Goal: Information Seeking & Learning: Learn about a topic

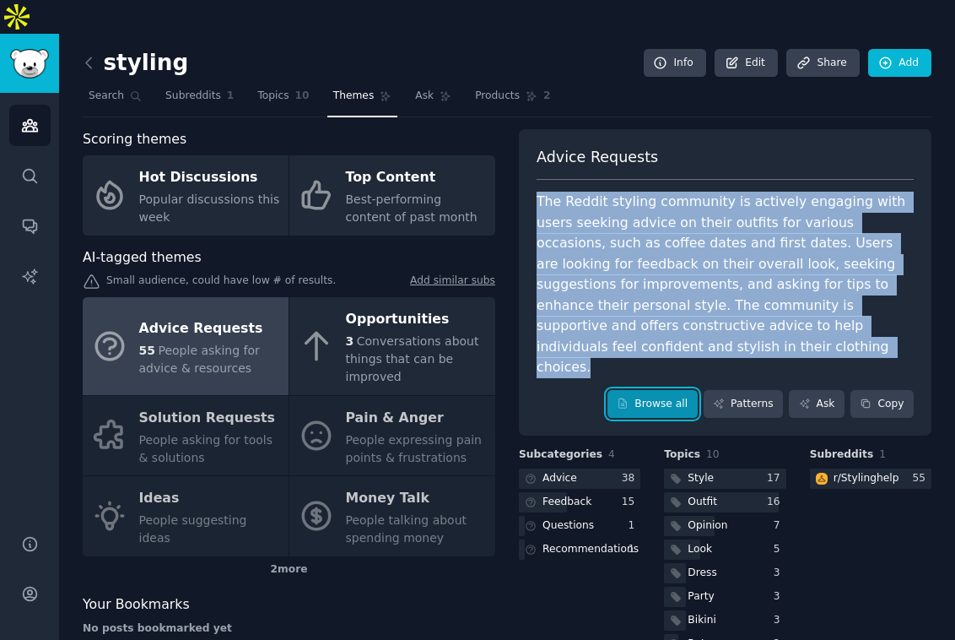
click at [677, 390] on link "Browse all" at bounding box center [653, 404] width 90 height 29
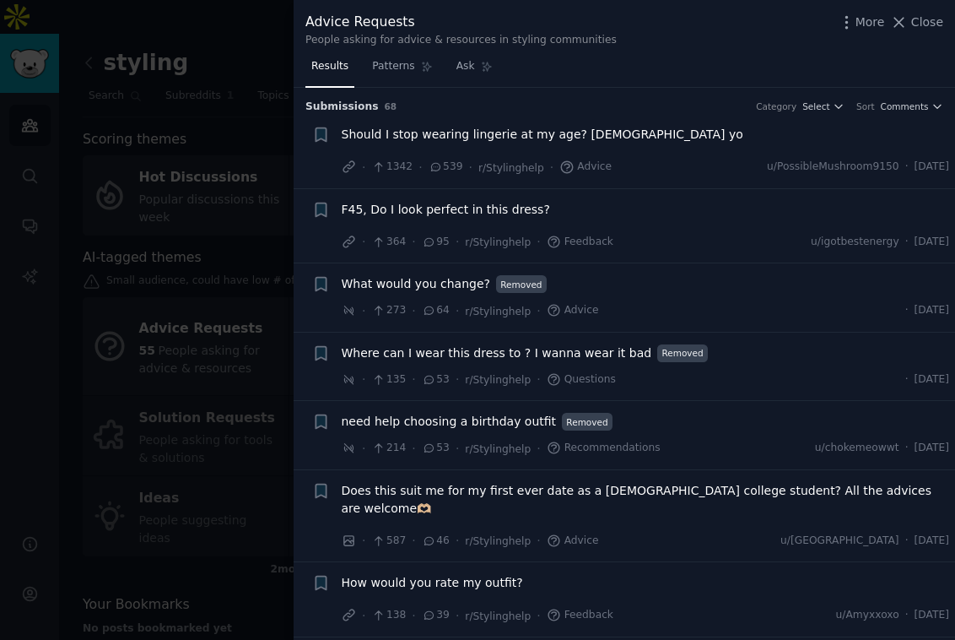
click at [236, 184] on div at bounding box center [477, 320] width 955 height 640
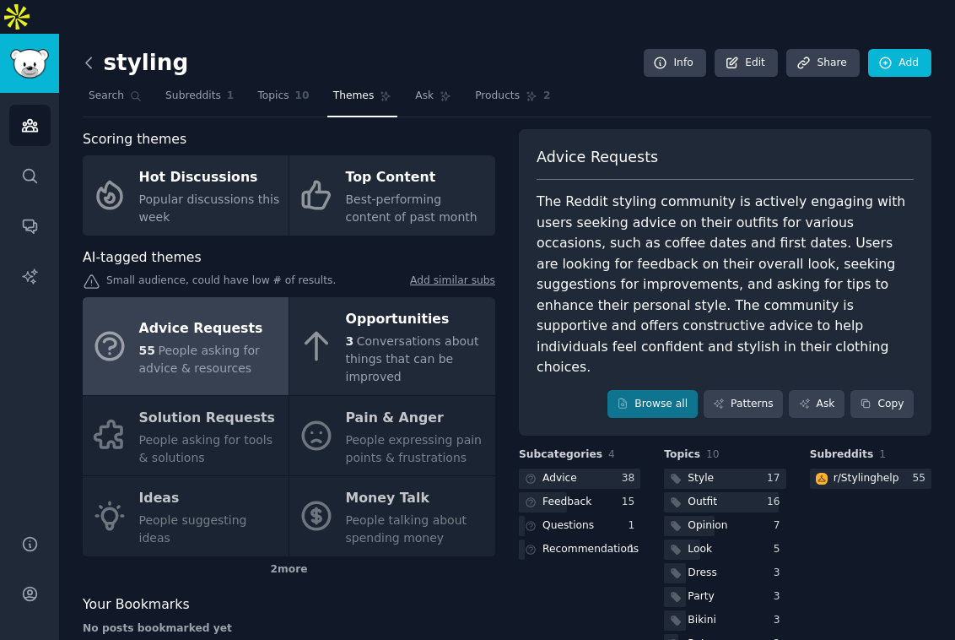
click at [95, 54] on icon at bounding box center [89, 63] width 18 height 18
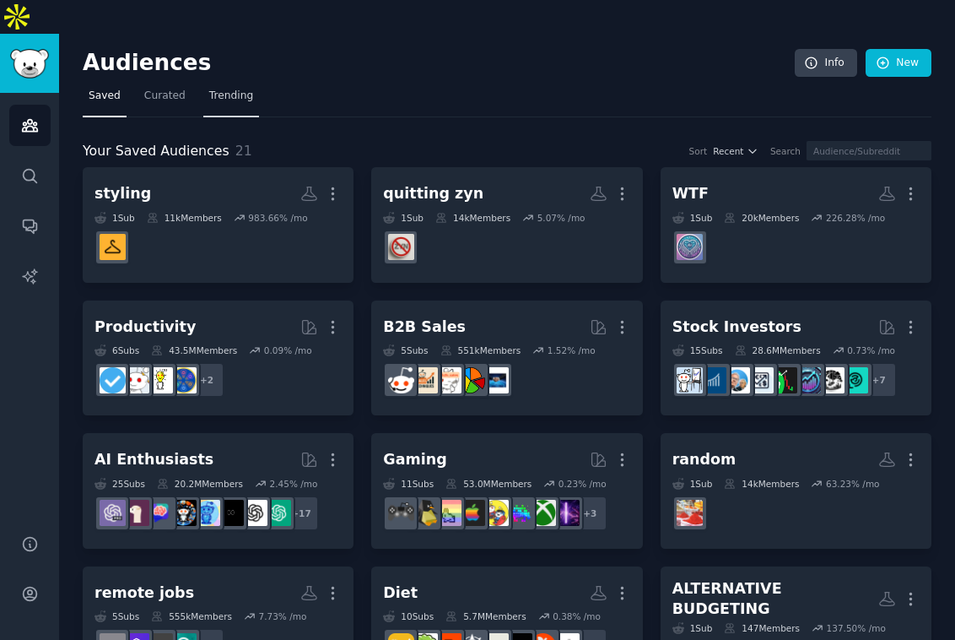
click at [209, 89] on span "Trending" at bounding box center [231, 96] width 44 height 15
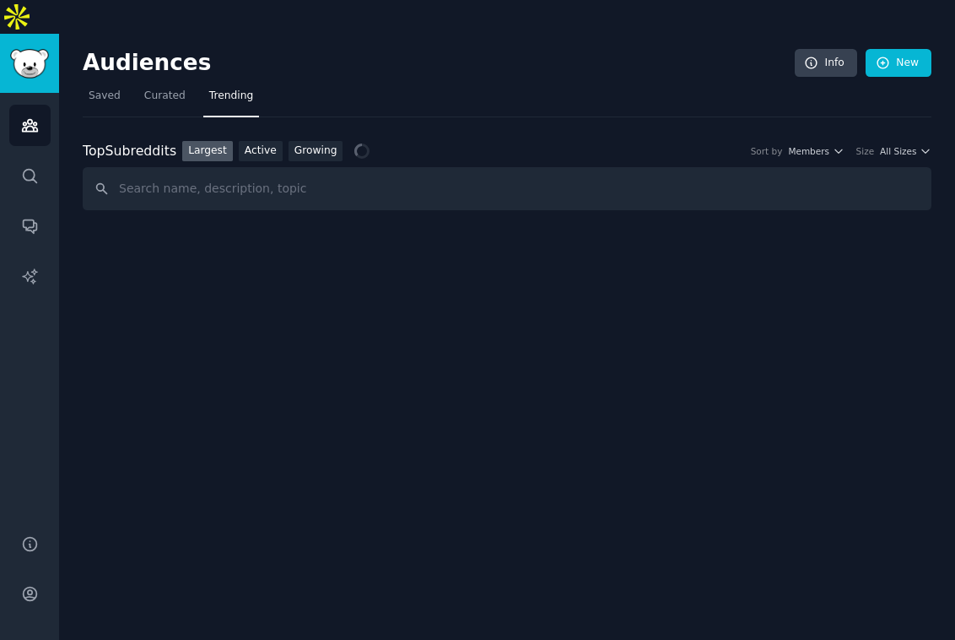
click at [324, 167] on input "text" at bounding box center [507, 188] width 849 height 43
click at [325, 141] on link "Growing" at bounding box center [316, 151] width 55 height 21
click at [822, 141] on div "Top Subreddits Top Subreddits Largest Active Growing Sort by Member Growth Time…" at bounding box center [507, 151] width 849 height 21
click at [819, 145] on span "Yearly" at bounding box center [816, 151] width 26 height 12
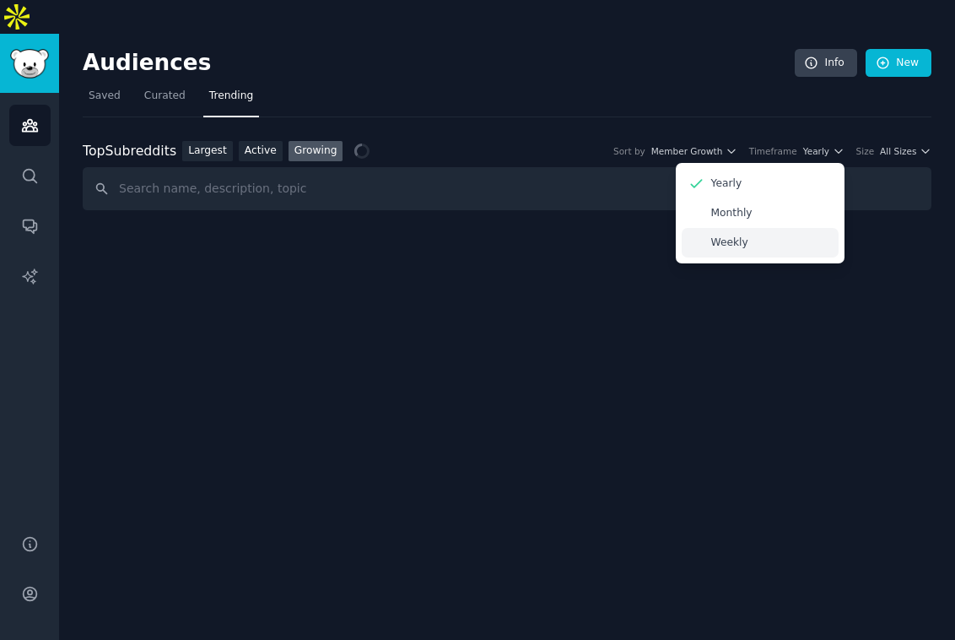
click at [770, 228] on div "Weekly" at bounding box center [760, 243] width 157 height 30
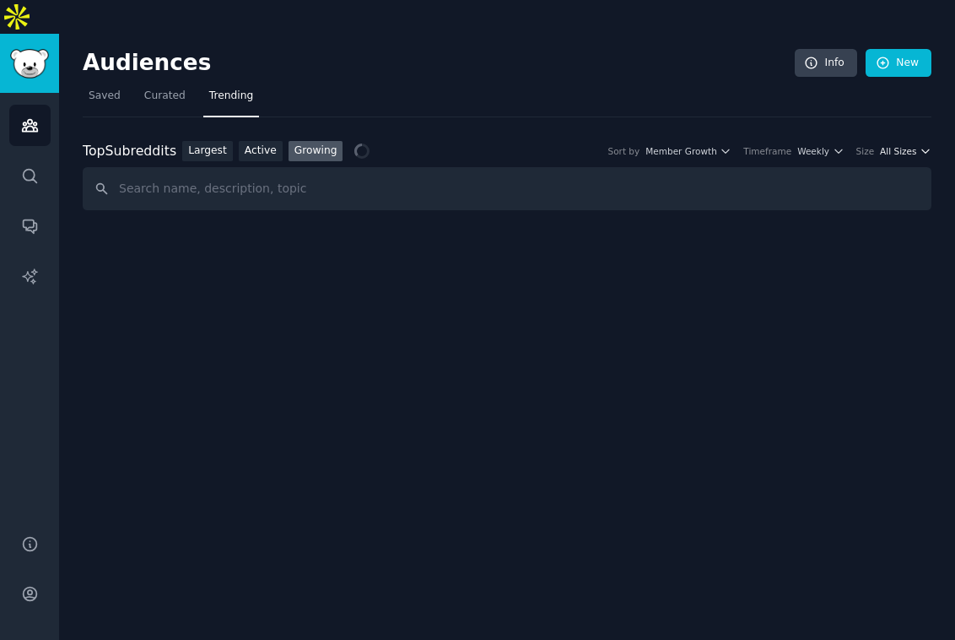
click at [894, 145] on span "All Sizes" at bounding box center [898, 151] width 36 height 12
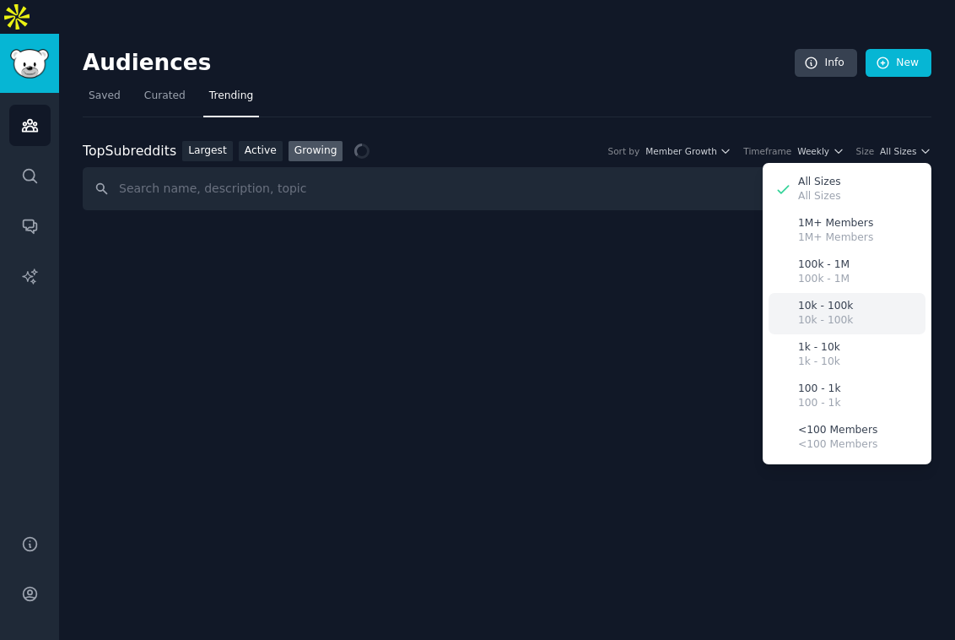
click at [828, 299] on p "10k - 100k" at bounding box center [825, 306] width 55 height 15
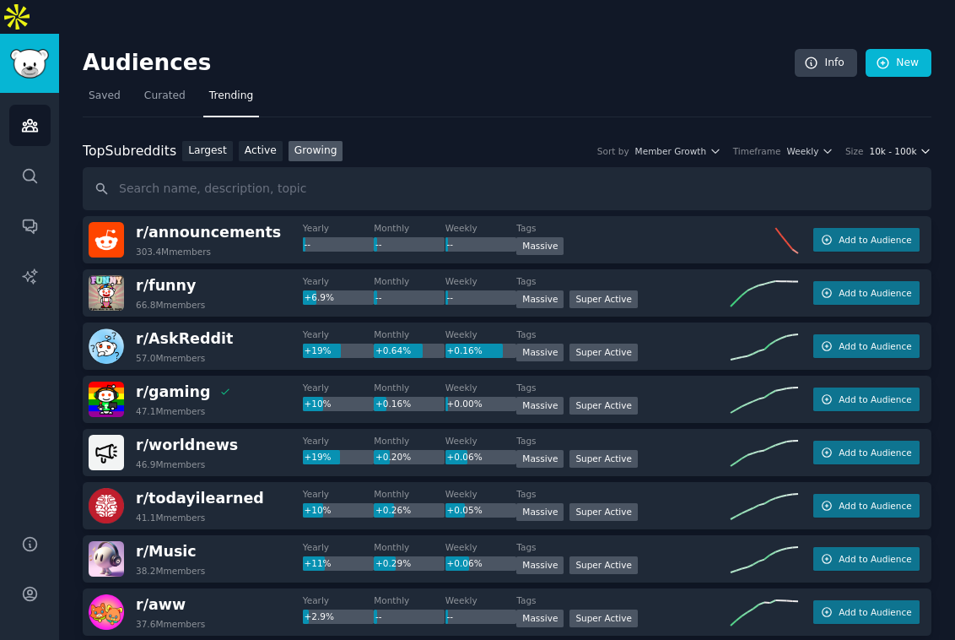
click at [894, 145] on span "10k - 100k" at bounding box center [892, 151] width 47 height 12
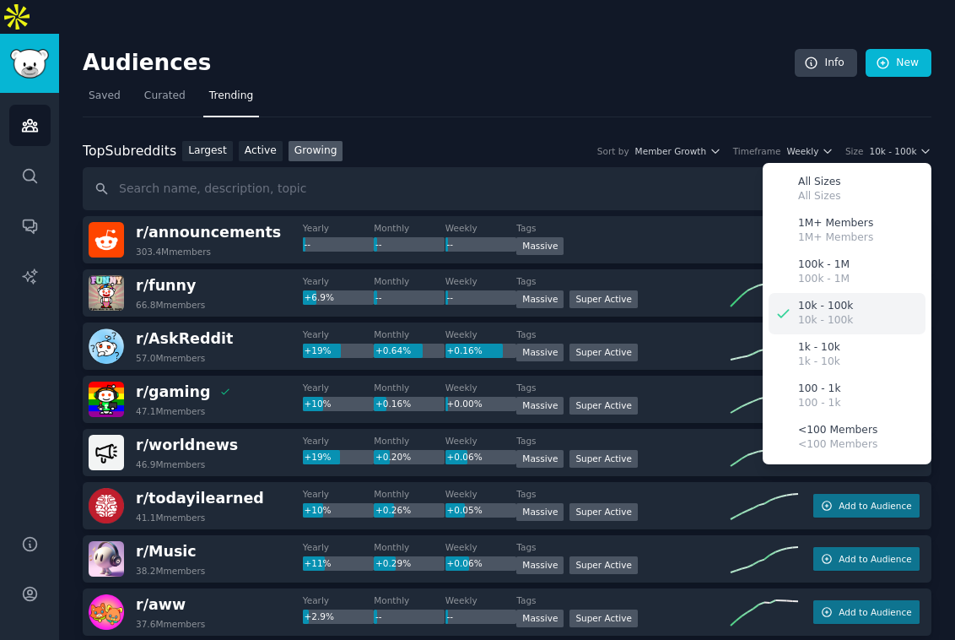
click at [800, 299] on p "10k - 100k" at bounding box center [825, 306] width 55 height 15
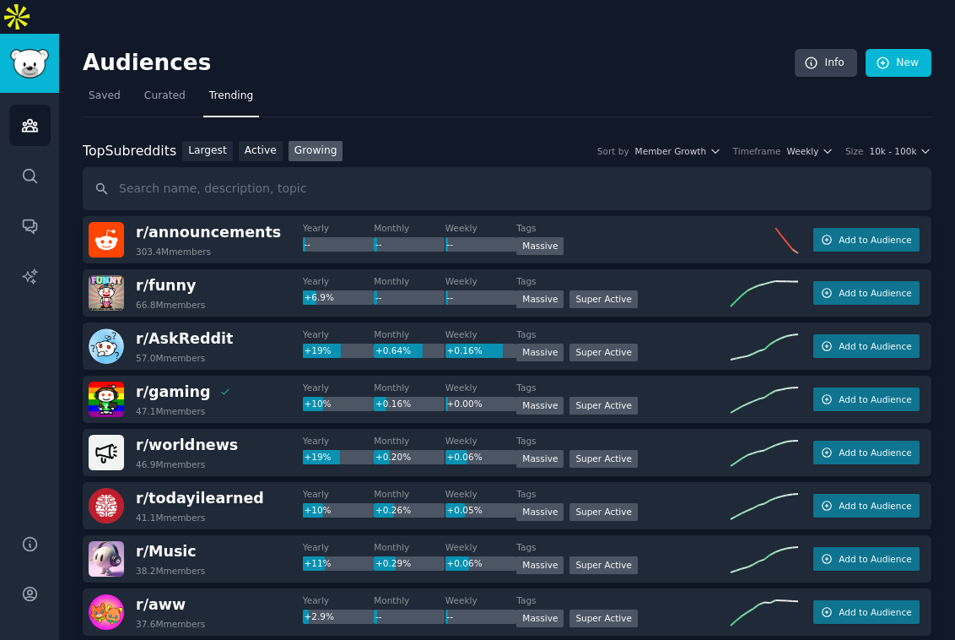
click at [900, 141] on div "Top Subreddits Top Subreddits Largest Active Growing Sort by Member Growth Time…" at bounding box center [507, 176] width 849 height 70
click at [900, 145] on span "10k - 100k" at bounding box center [892, 151] width 47 height 12
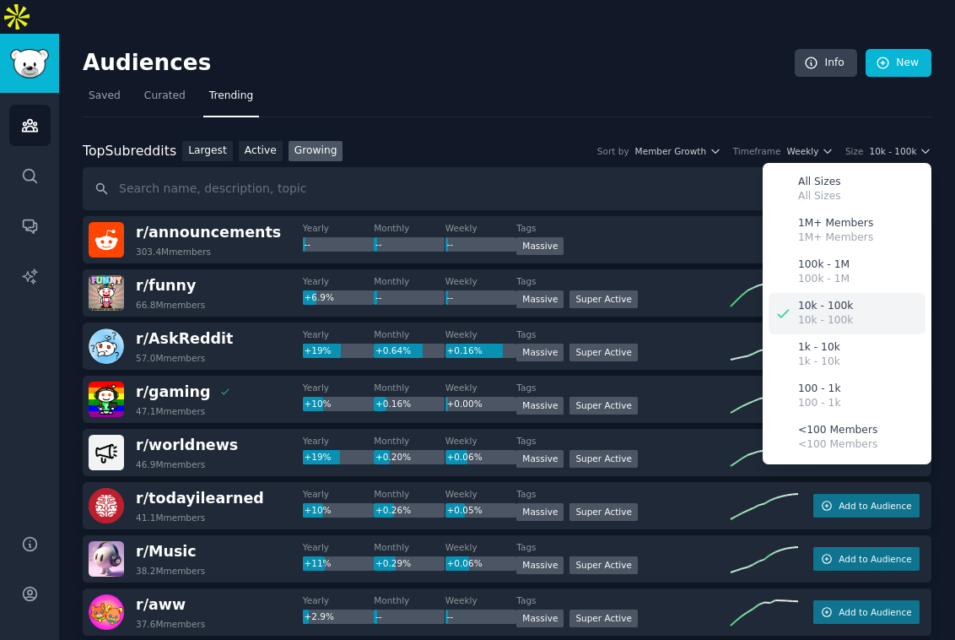
click at [817, 313] on p "10k - 100k" at bounding box center [825, 320] width 55 height 15
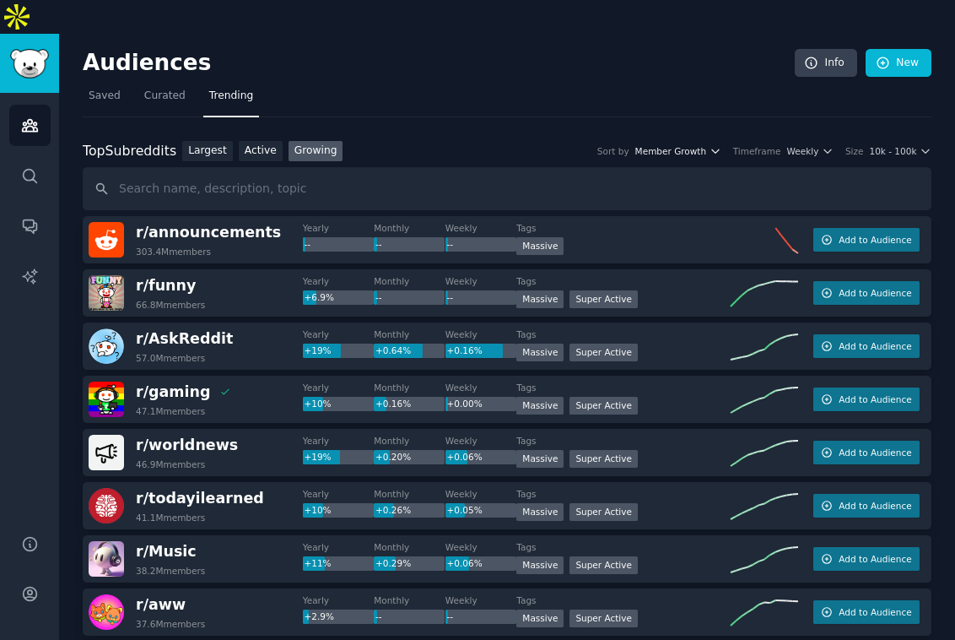
click at [683, 145] on span "Member Growth" at bounding box center [671, 151] width 72 height 12
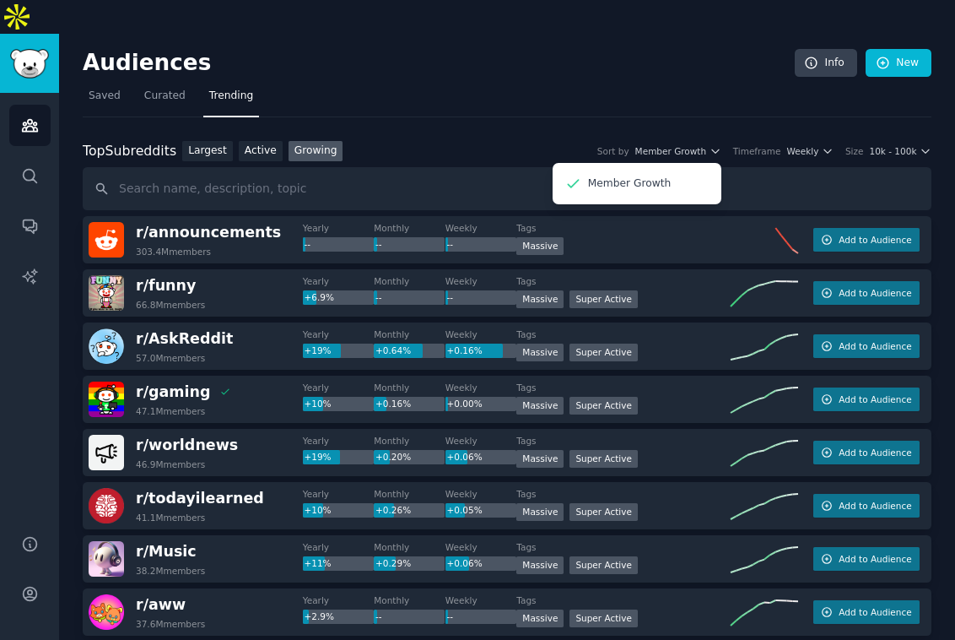
click at [308, 141] on link "Growing" at bounding box center [316, 151] width 55 height 21
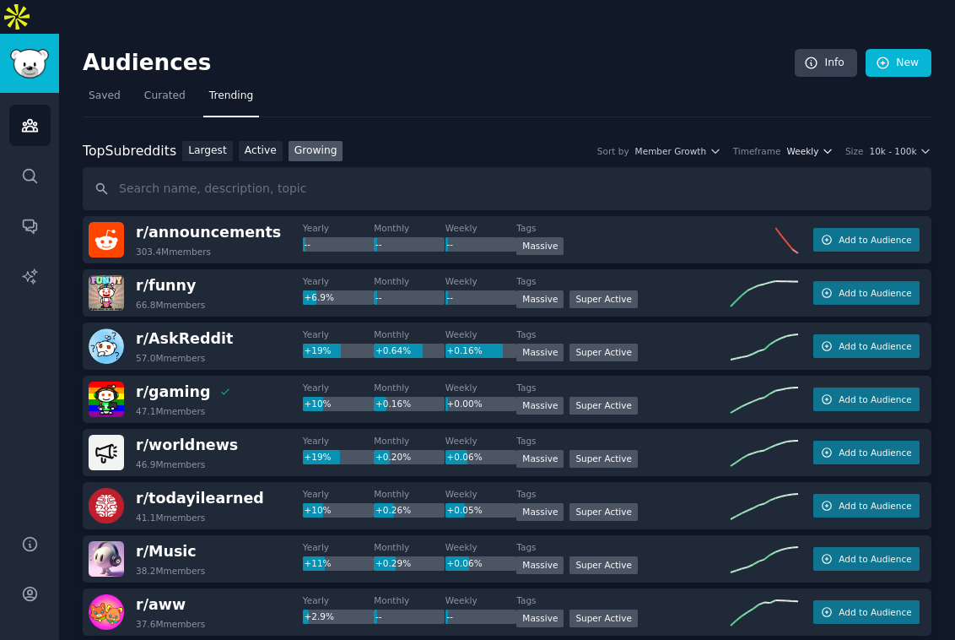
click at [802, 145] on span "Weekly" at bounding box center [803, 151] width 32 height 12
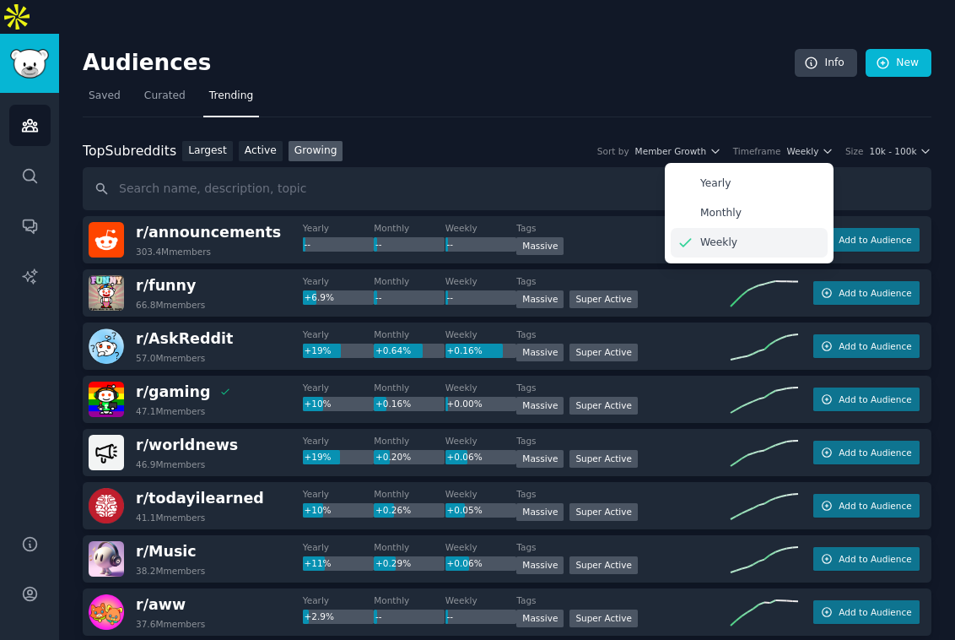
click at [734, 235] on p "Weekly" at bounding box center [718, 242] width 37 height 15
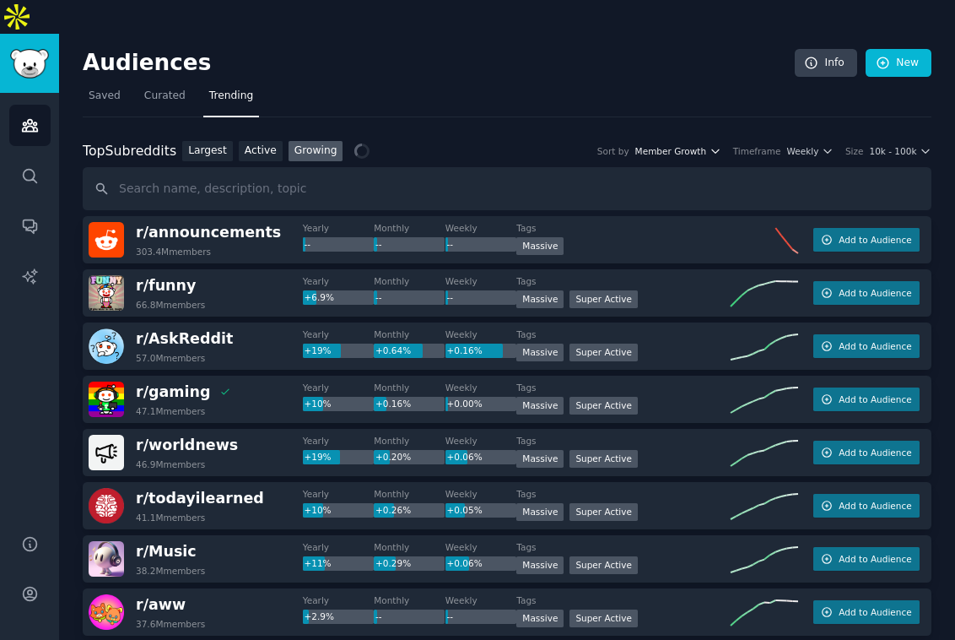
click at [687, 145] on span "Member Growth" at bounding box center [671, 151] width 72 height 12
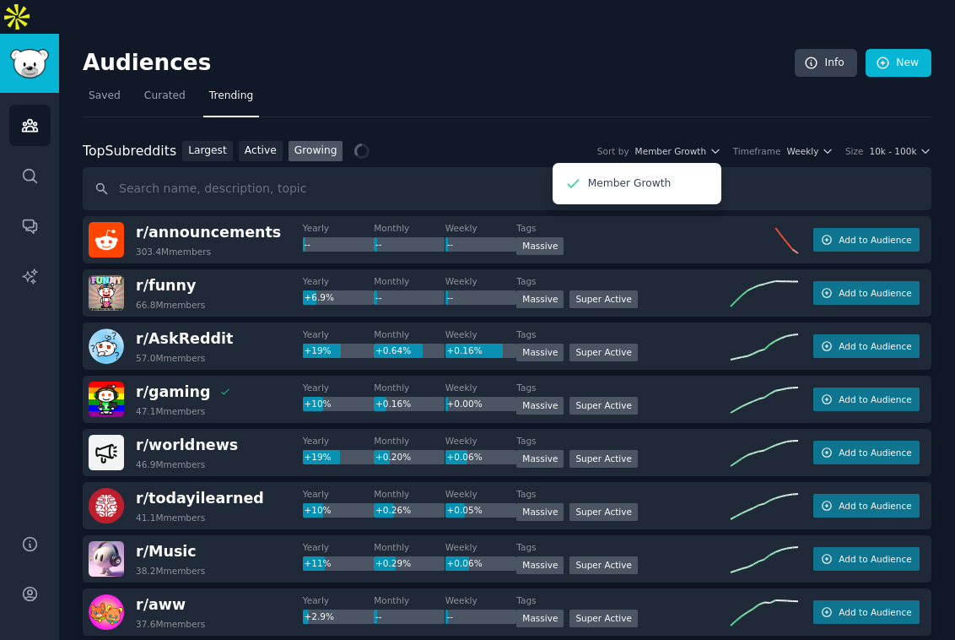
click at [623, 83] on nav "Saved Curated Trending" at bounding box center [507, 100] width 849 height 35
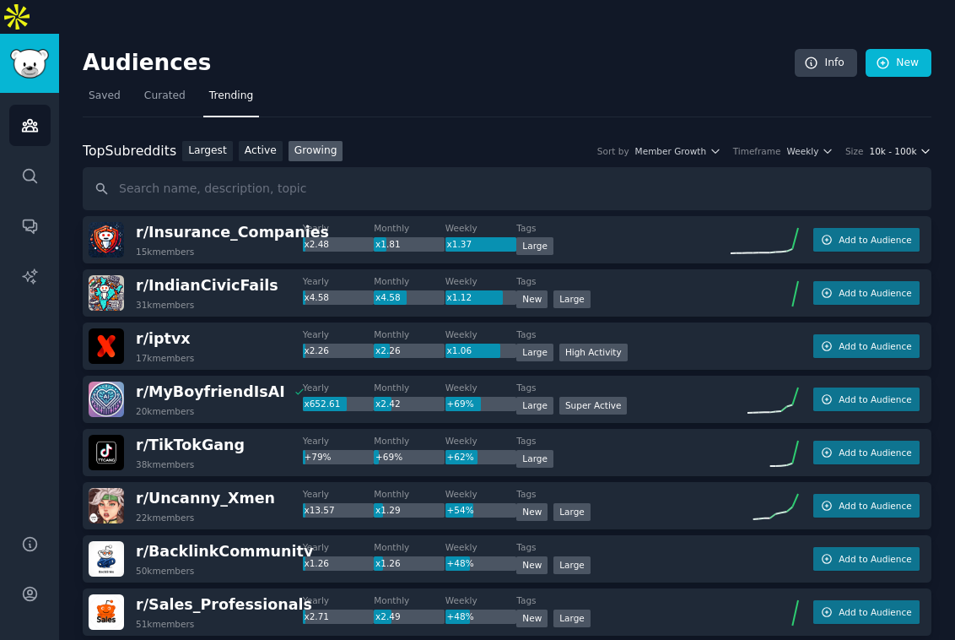
click at [880, 145] on span "10k - 100k" at bounding box center [892, 151] width 47 height 12
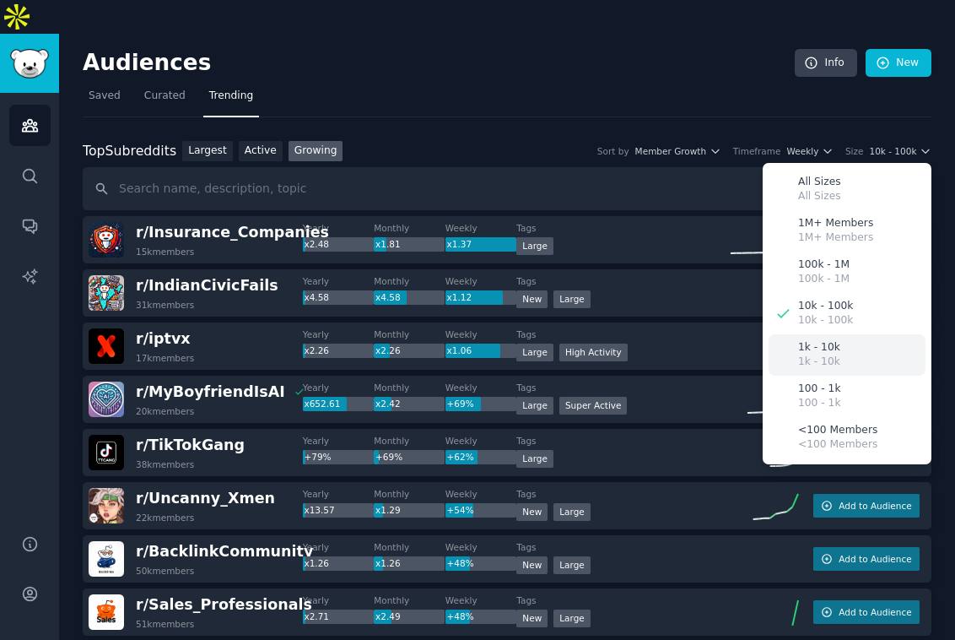
click at [824, 340] on p "1k - 10k" at bounding box center [819, 347] width 42 height 15
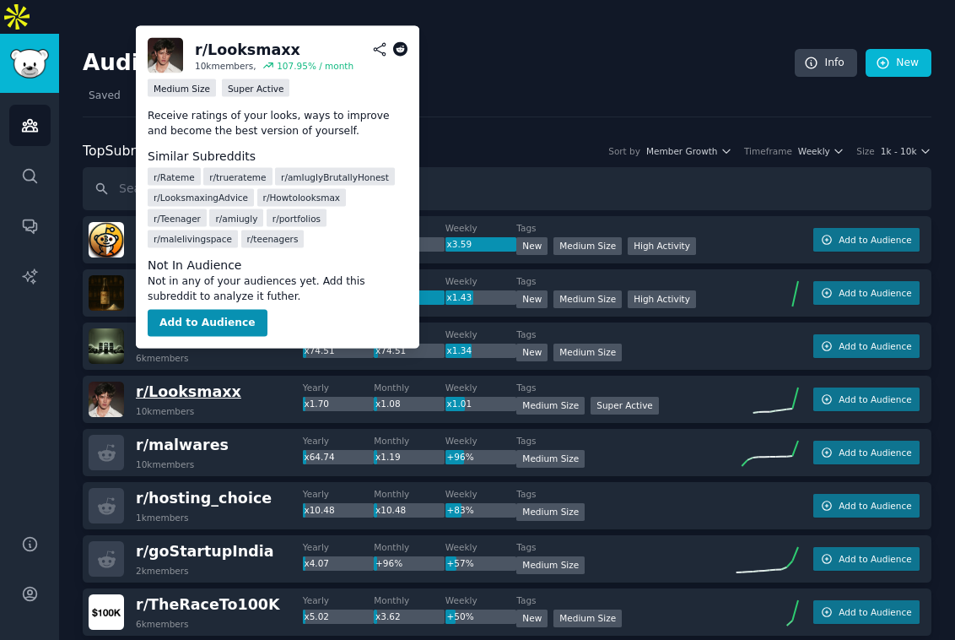
click at [203, 383] on span "r/ Looksmaxx" at bounding box center [188, 391] width 105 height 17
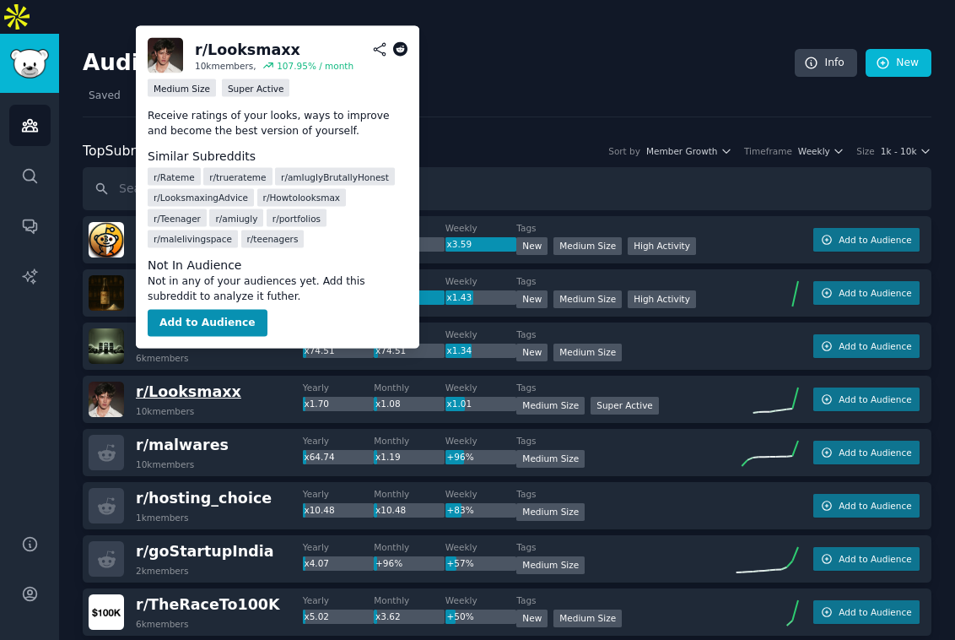
click at [203, 383] on span "r/ Looksmaxx" at bounding box center [188, 391] width 105 height 17
click at [210, 322] on button "Add to Audience" at bounding box center [208, 323] width 120 height 27
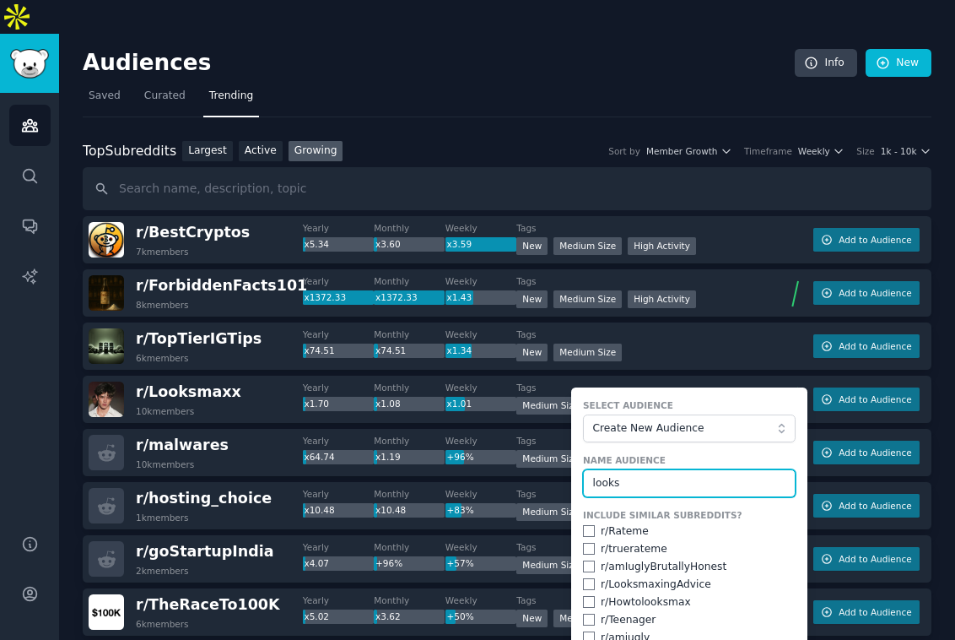
type input "looks"
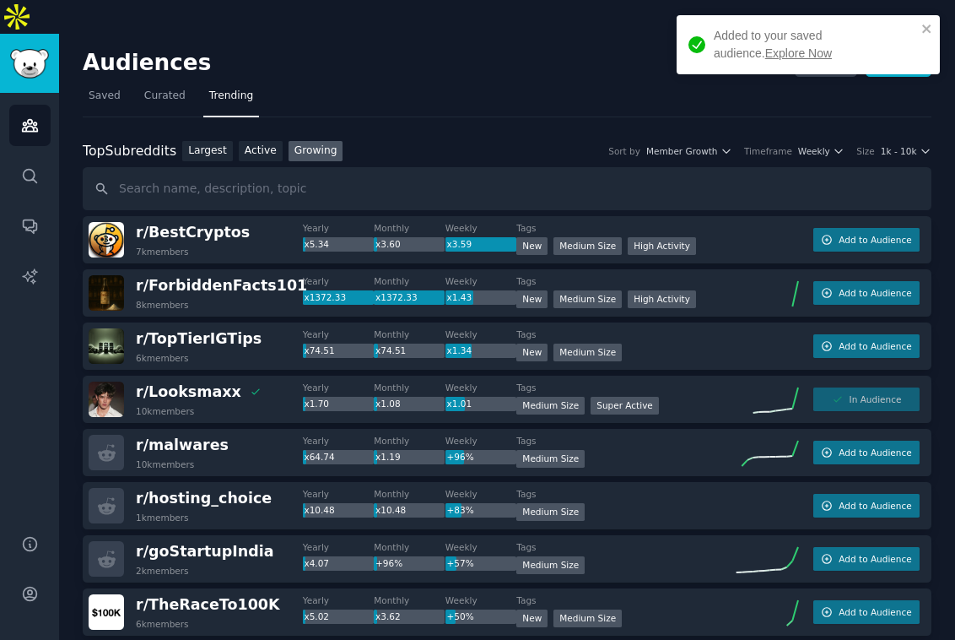
click at [765, 50] on link "Explore Now" at bounding box center [798, 53] width 67 height 14
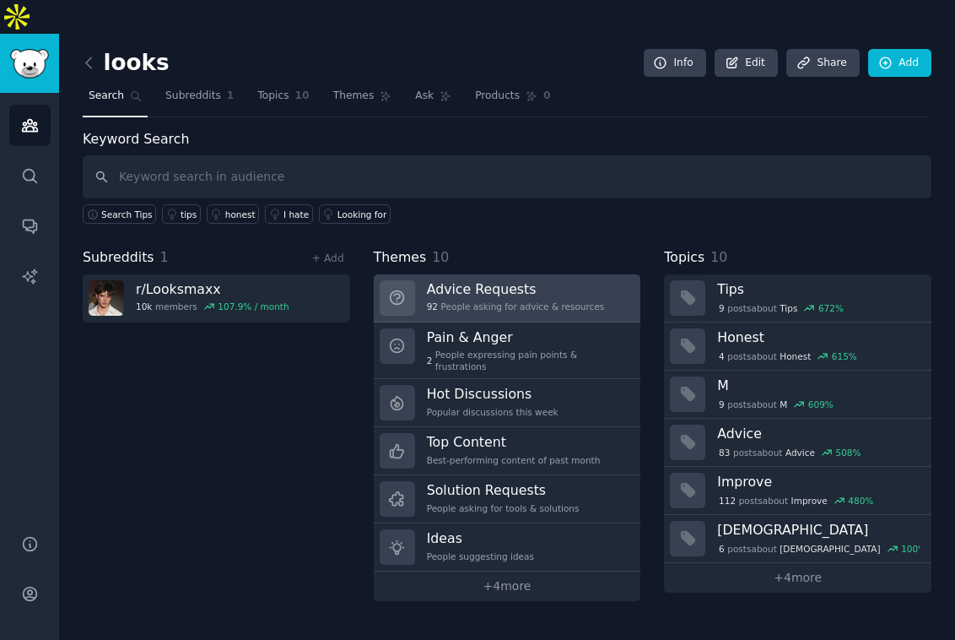
click at [473, 280] on h3 "Advice Requests" at bounding box center [516, 289] width 178 height 18
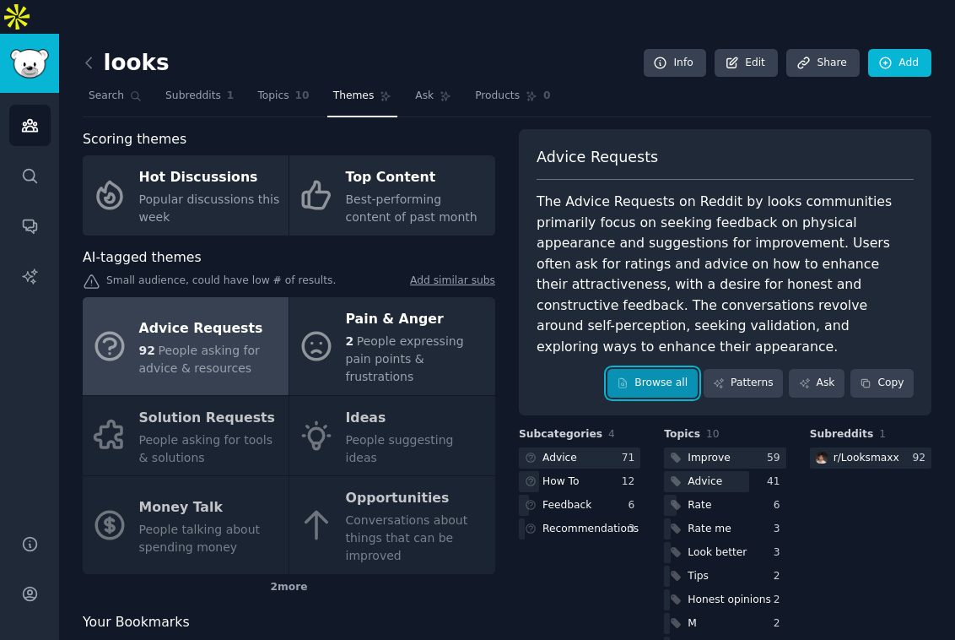
click at [616, 369] on link "Browse all" at bounding box center [653, 383] width 90 height 29
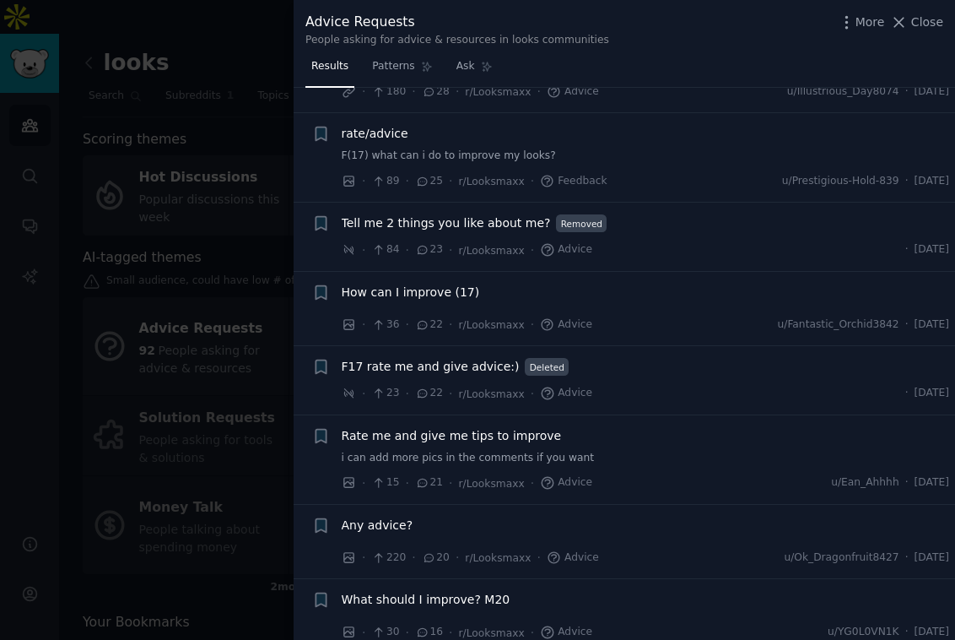
scroll to position [1973, 0]
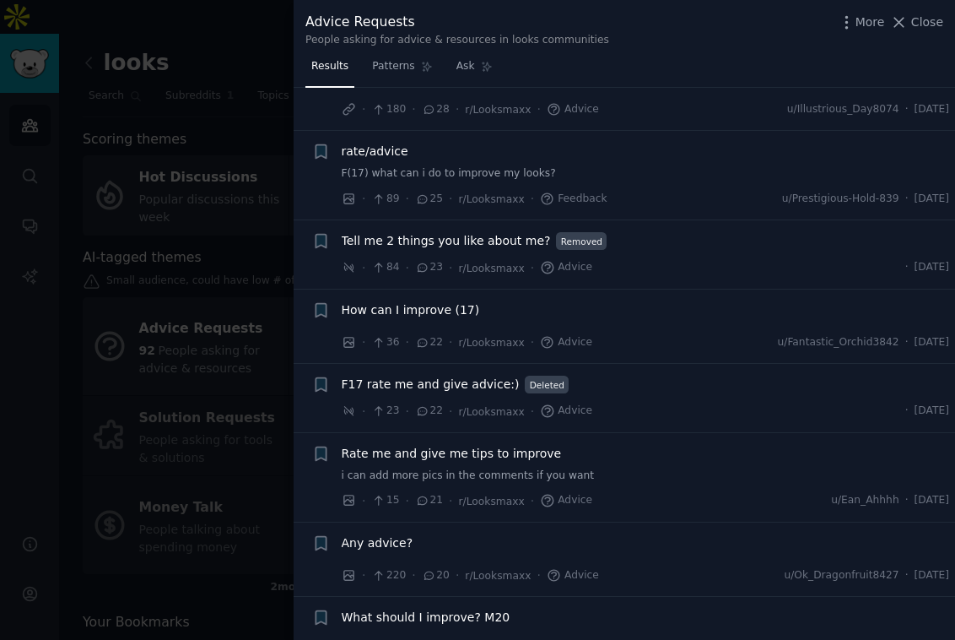
click at [586, 166] on link "F(17) what can i do to improve my looks?" at bounding box center [646, 173] width 608 height 15
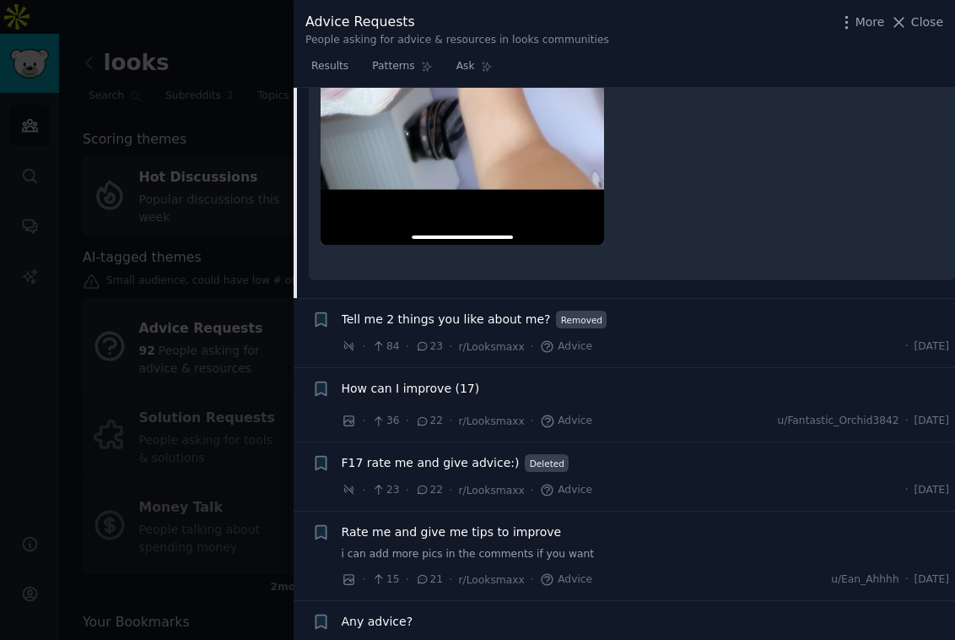
scroll to position [2787, 0]
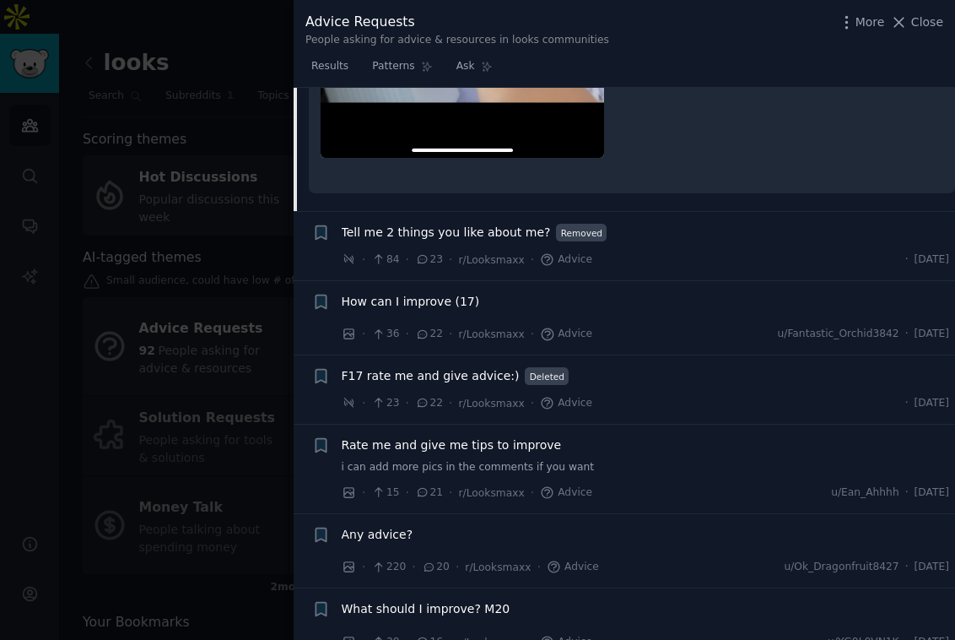
click at [661, 402] on div "· 23 · 22 · r/Looksmaxx · Advice · [DATE]" at bounding box center [646, 403] width 608 height 18
click at [573, 456] on div "Rate me and give me tips to improve i can add more pics in the comments if you …" at bounding box center [646, 455] width 608 height 39
click at [597, 464] on link "i can add more pics in the comments if you want" at bounding box center [646, 467] width 608 height 15
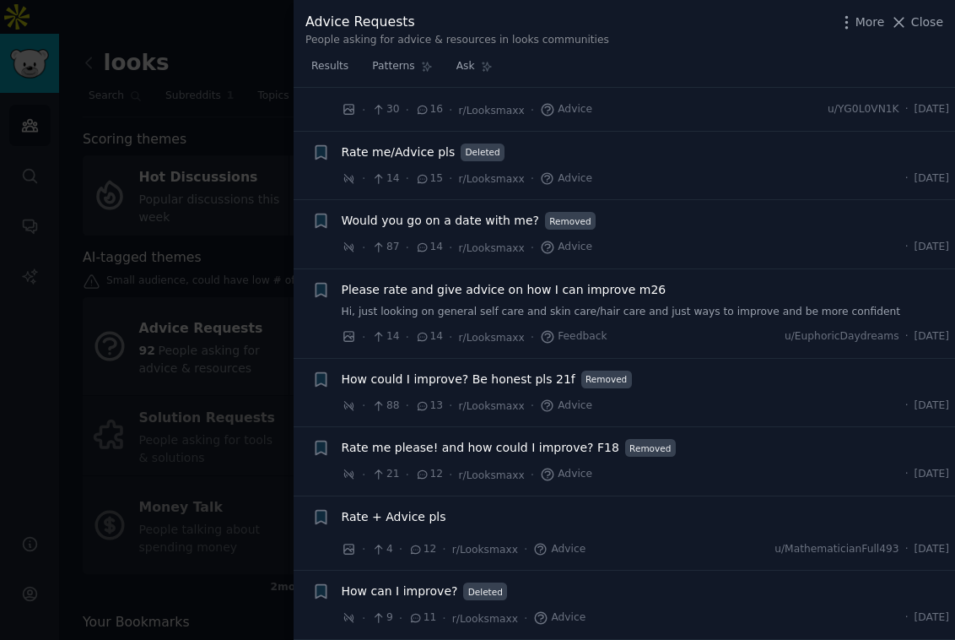
scroll to position [3088, 0]
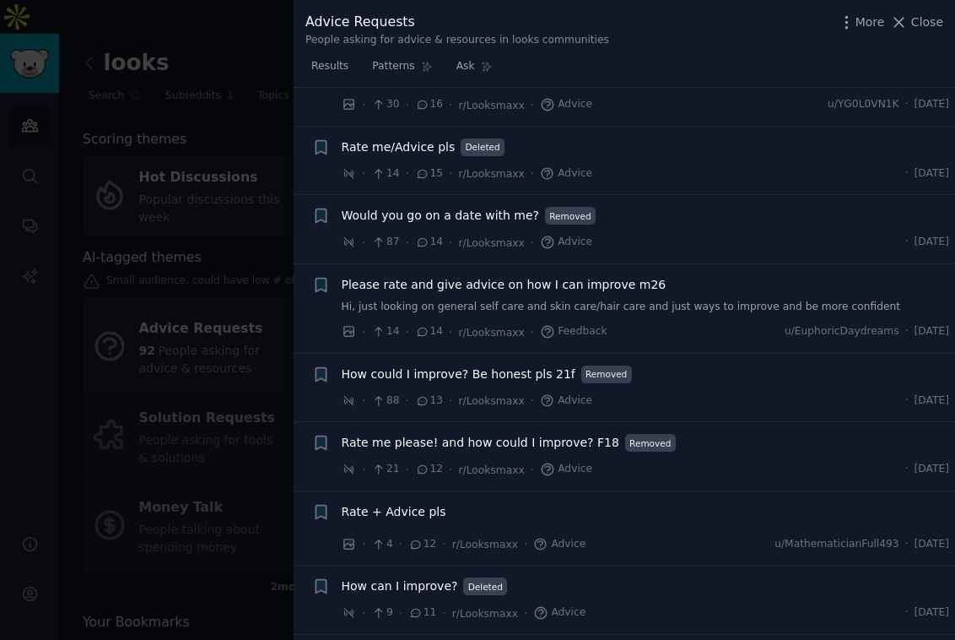
click at [668, 317] on div "Please rate and give advice on how I can improve m26 Hi, just looking on genera…" at bounding box center [646, 308] width 608 height 65
click at [651, 308] on link "Hi, just looking on general self care and skin care/hair care and just ways to …" at bounding box center [646, 307] width 608 height 15
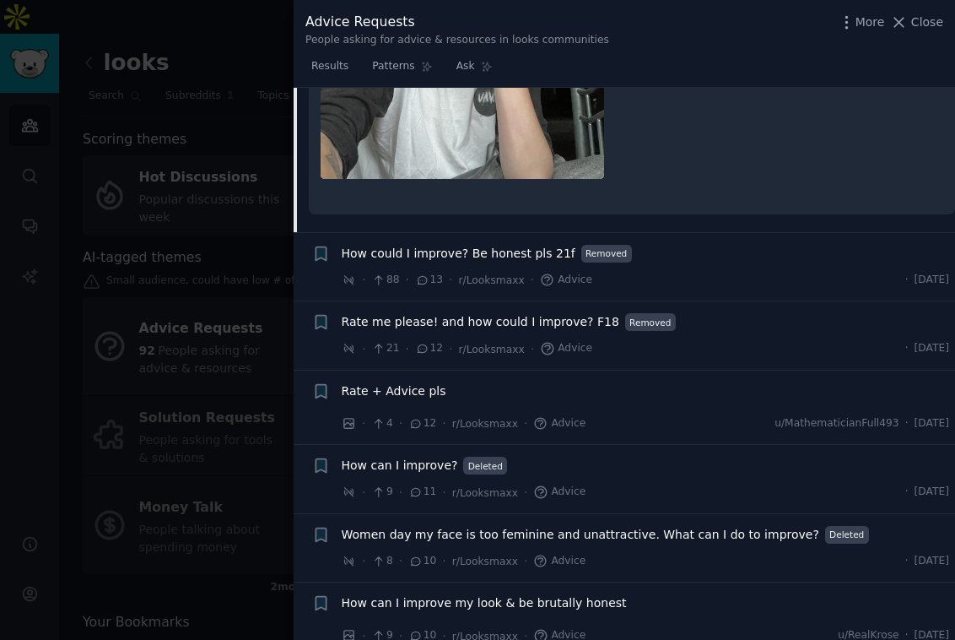
scroll to position [3224, 0]
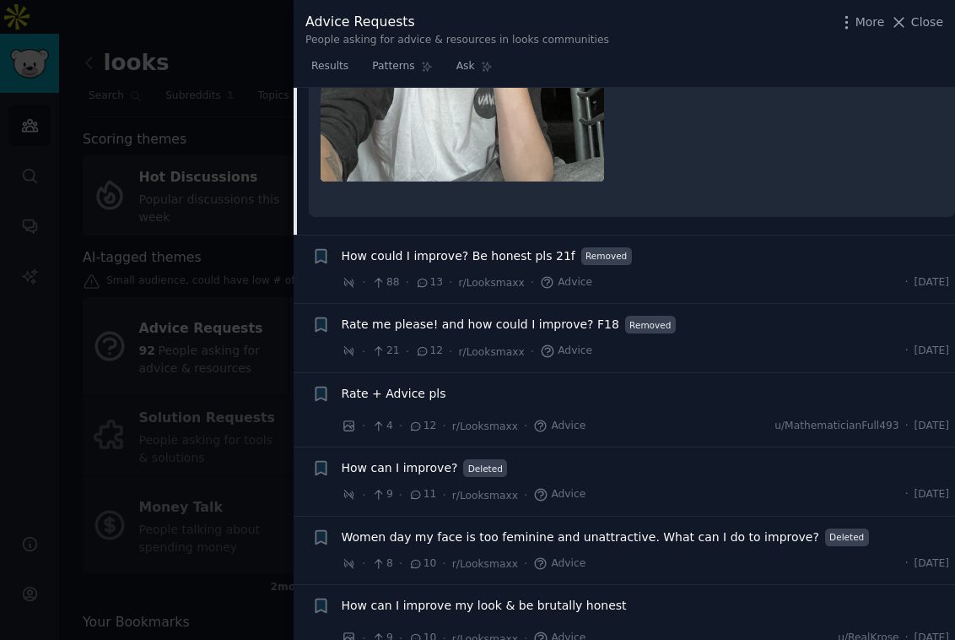
click at [628, 343] on div "· 21 · 12 · r/Looksmaxx · Advice · [DATE]" at bounding box center [646, 352] width 608 height 18
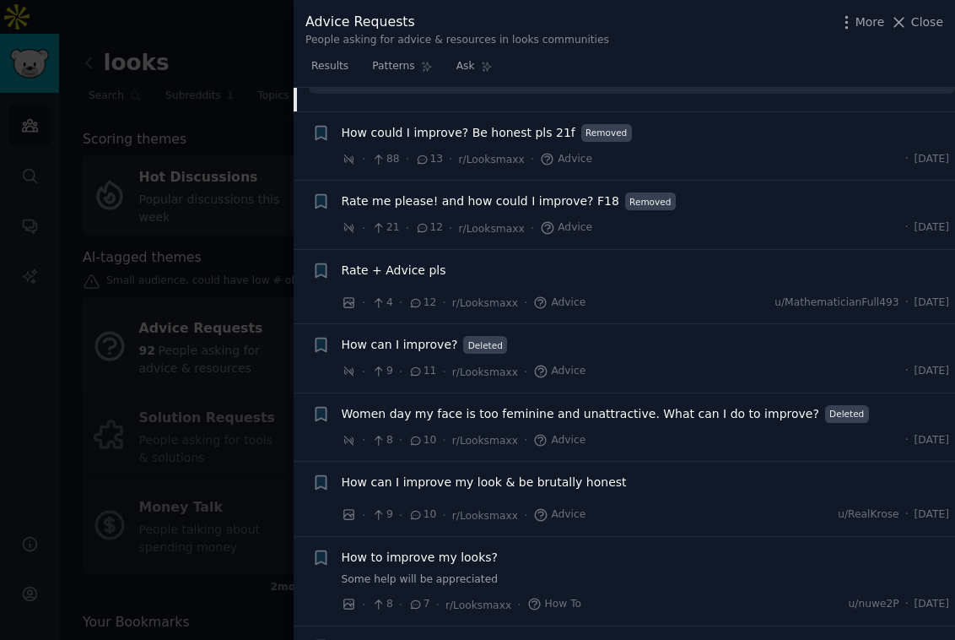
scroll to position [3473, 0]
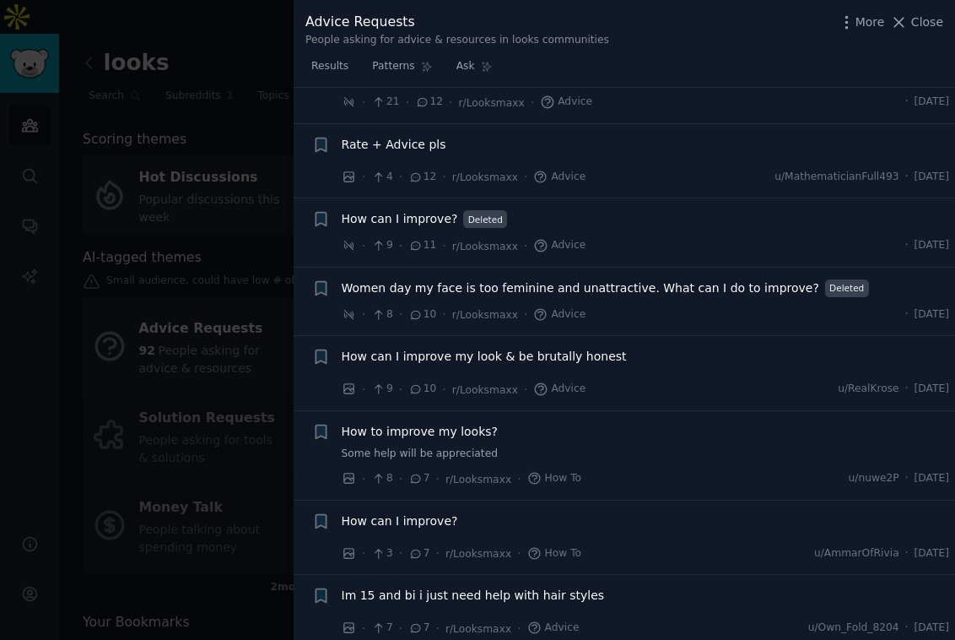
click at [613, 352] on div "How can I improve my look & be brutally honest" at bounding box center [646, 360] width 608 height 24
click at [600, 381] on div "· 9 · 10 · r/Looksmaxx · Advice u/RealKrose · [DATE]" at bounding box center [646, 390] width 608 height 18
click at [511, 348] on span "How can I improve my look & be brutally honest" at bounding box center [484, 357] width 285 height 18
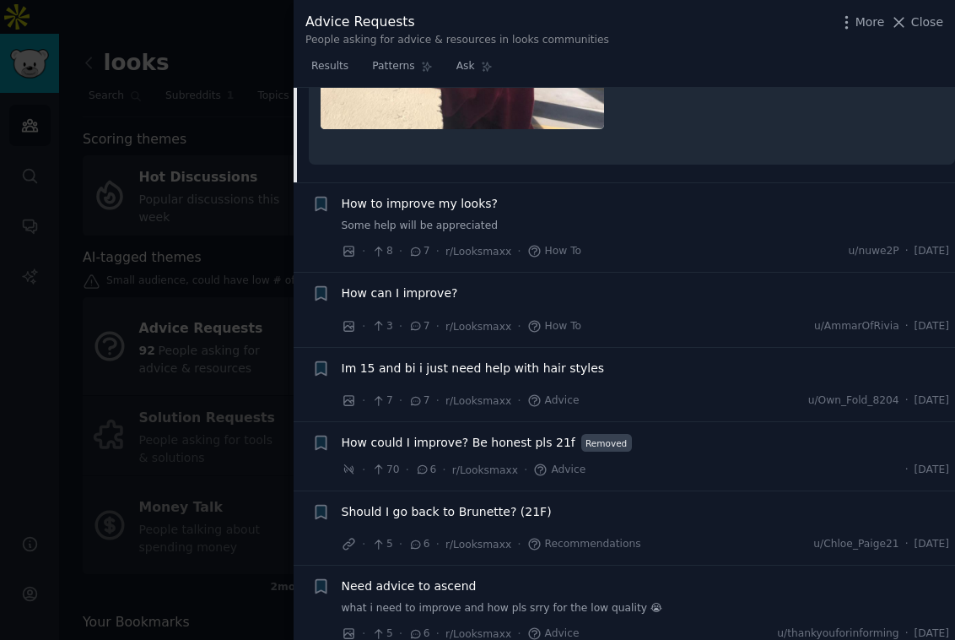
scroll to position [3531, 0]
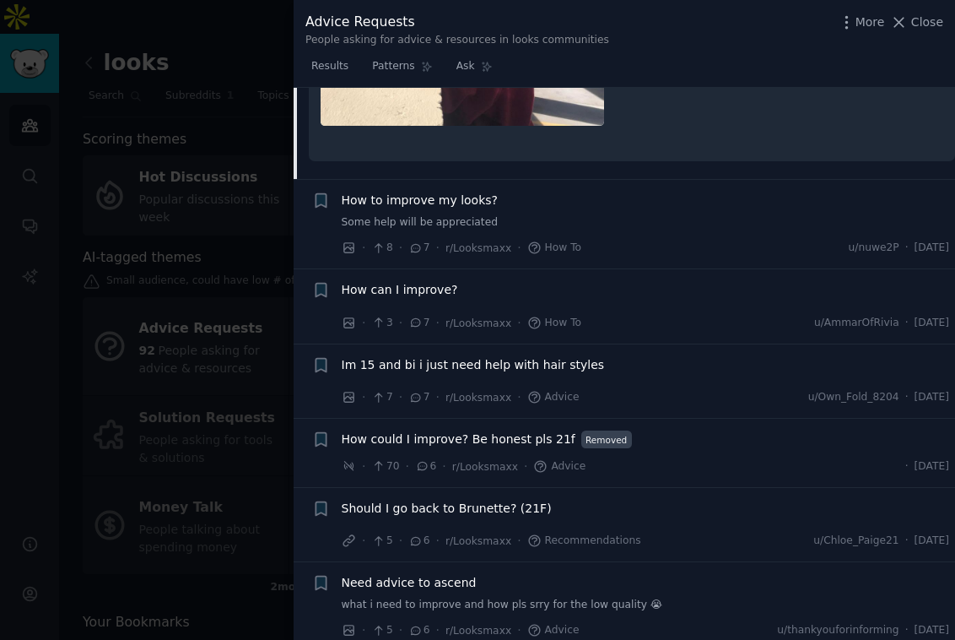
click at [223, 318] on div at bounding box center [477, 320] width 955 height 640
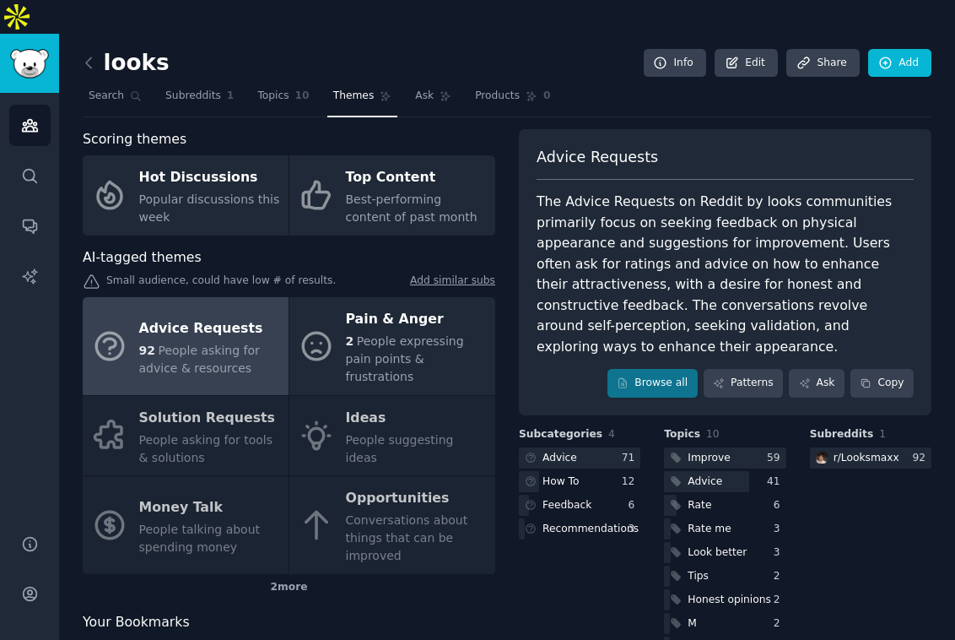
click at [89, 50] on link at bounding box center [93, 63] width 21 height 27
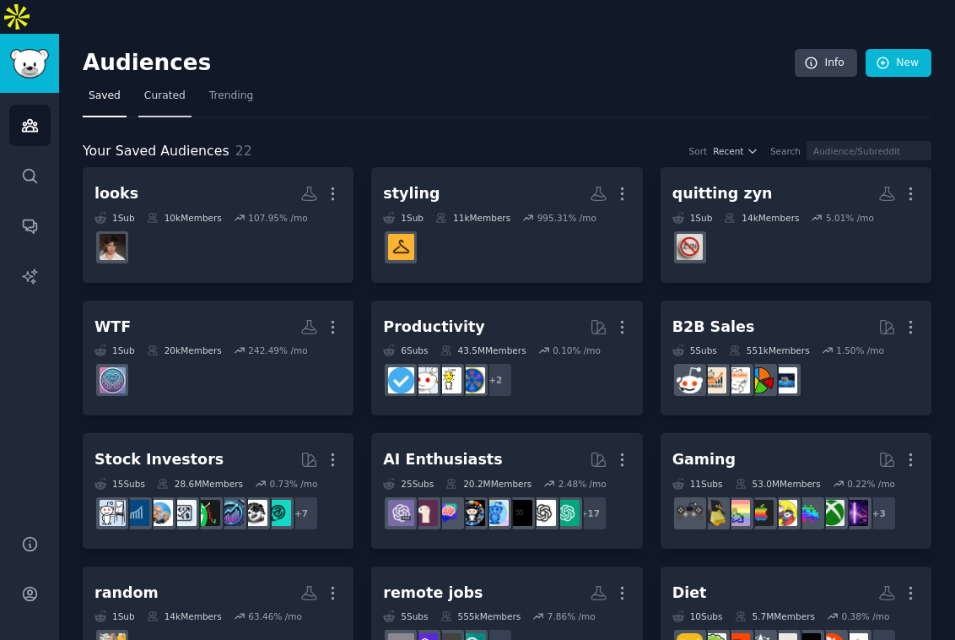
click at [163, 89] on span "Curated" at bounding box center [164, 96] width 41 height 15
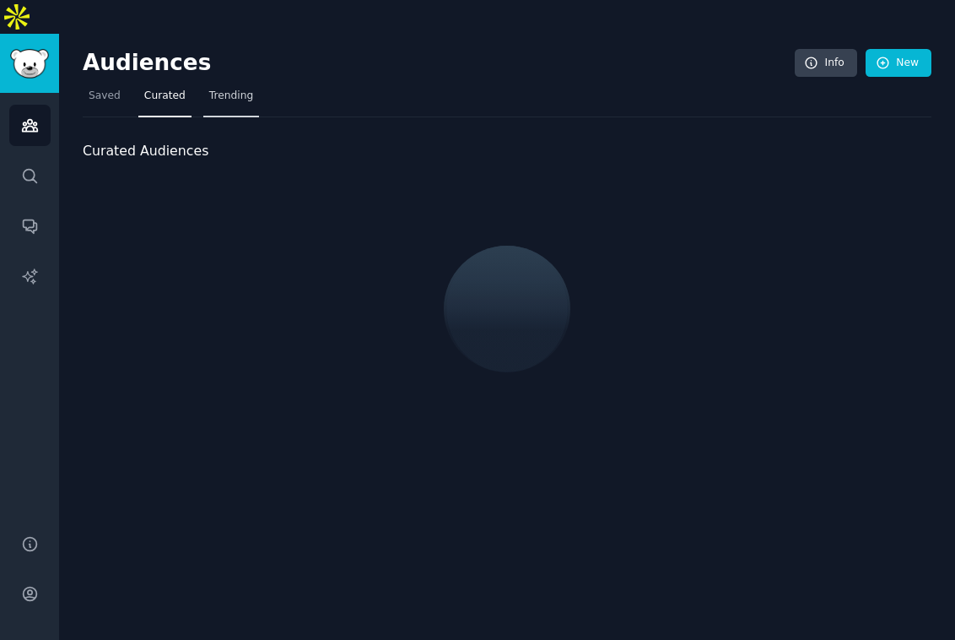
click at [223, 83] on link "Trending" at bounding box center [231, 100] width 56 height 35
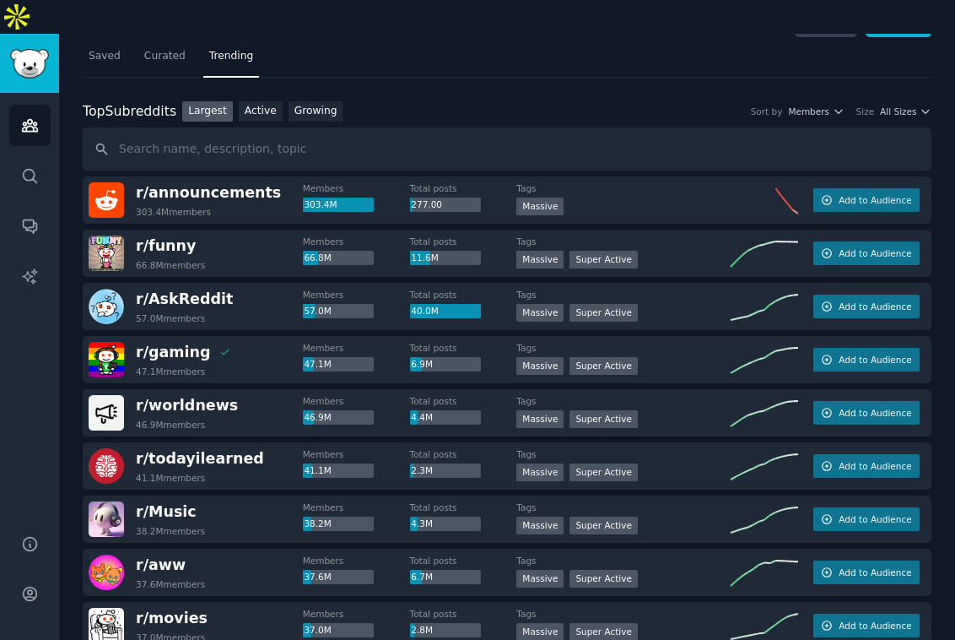
scroll to position [44, 0]
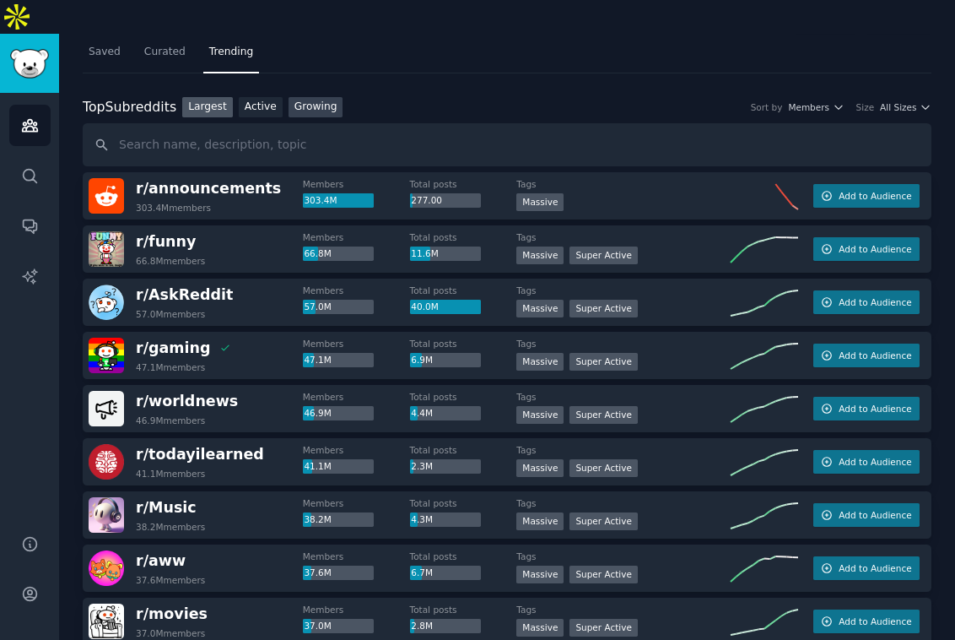
click at [324, 97] on link "Growing" at bounding box center [316, 107] width 55 height 21
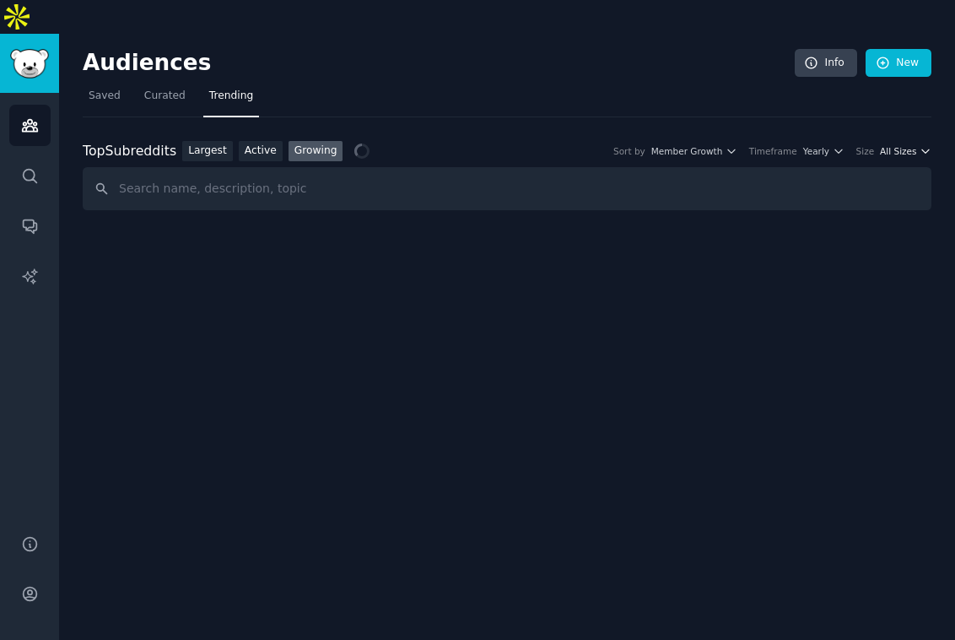
click at [911, 145] on span "All Sizes" at bounding box center [898, 151] width 36 height 12
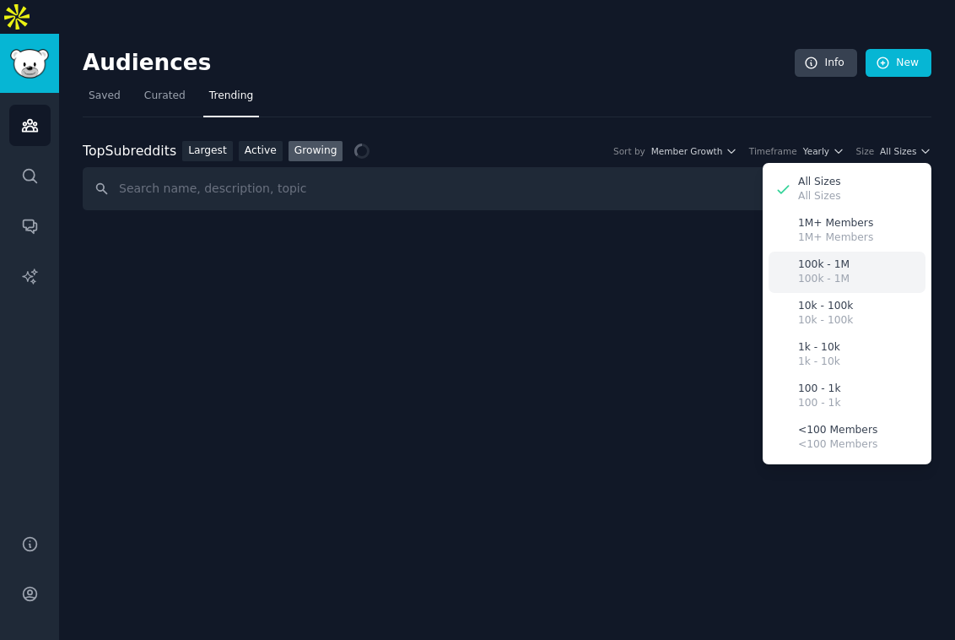
click at [841, 257] on p "100k - 1M" at bounding box center [823, 264] width 51 height 15
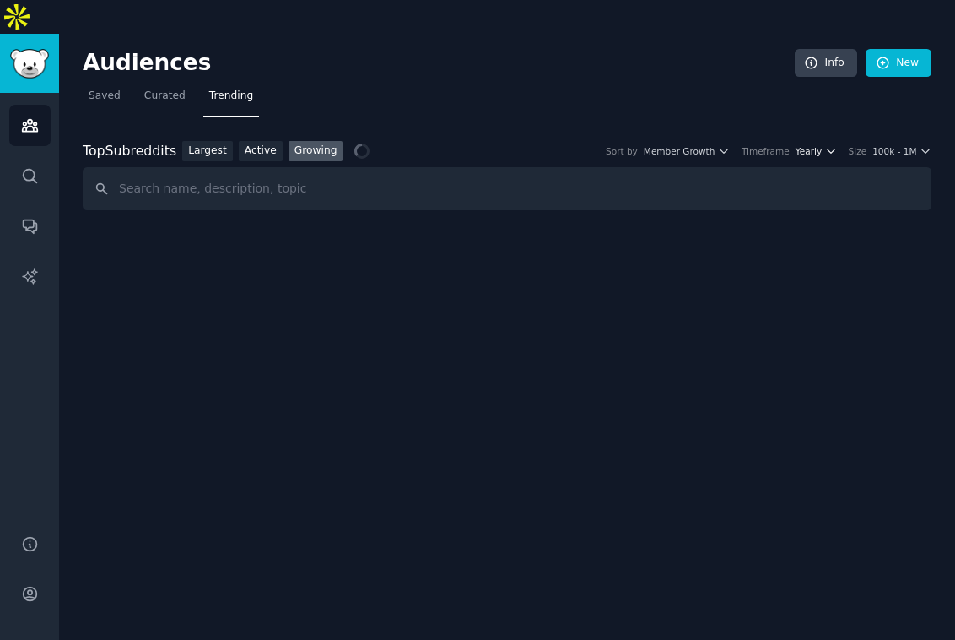
click at [828, 145] on icon "button" at bounding box center [831, 151] width 12 height 12
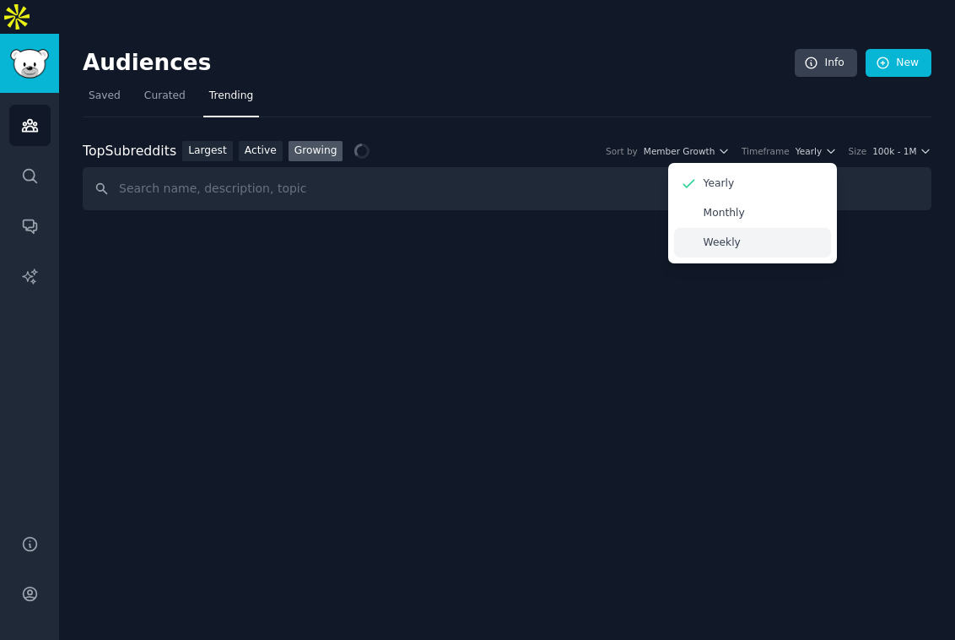
click at [792, 228] on div "Weekly" at bounding box center [752, 243] width 157 height 30
